Goal: Information Seeking & Learning: Learn about a topic

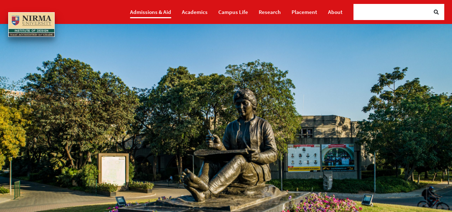
click at [156, 14] on link "Admissions & Aid" at bounding box center [150, 12] width 41 height 12
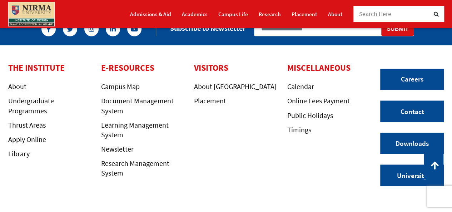
scroll to position [566, 0]
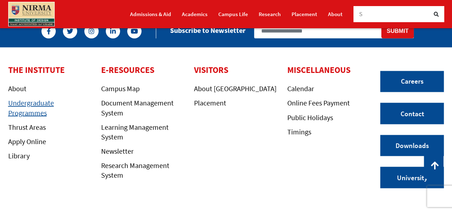
click at [49, 98] on link "Undergraduate Programmes" at bounding box center [31, 107] width 46 height 19
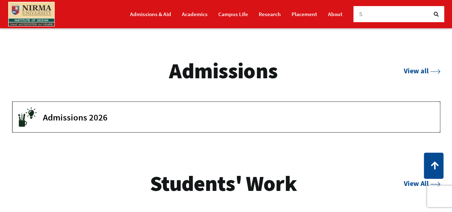
scroll to position [905, 0]
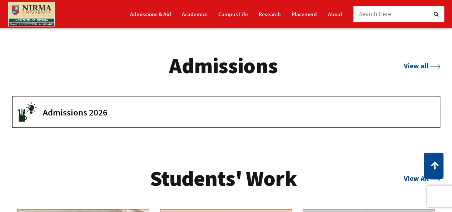
click at [93, 113] on span "Admissions 2026" at bounding box center [236, 112] width 386 height 11
